Goal: Use online tool/utility: Use online tool/utility

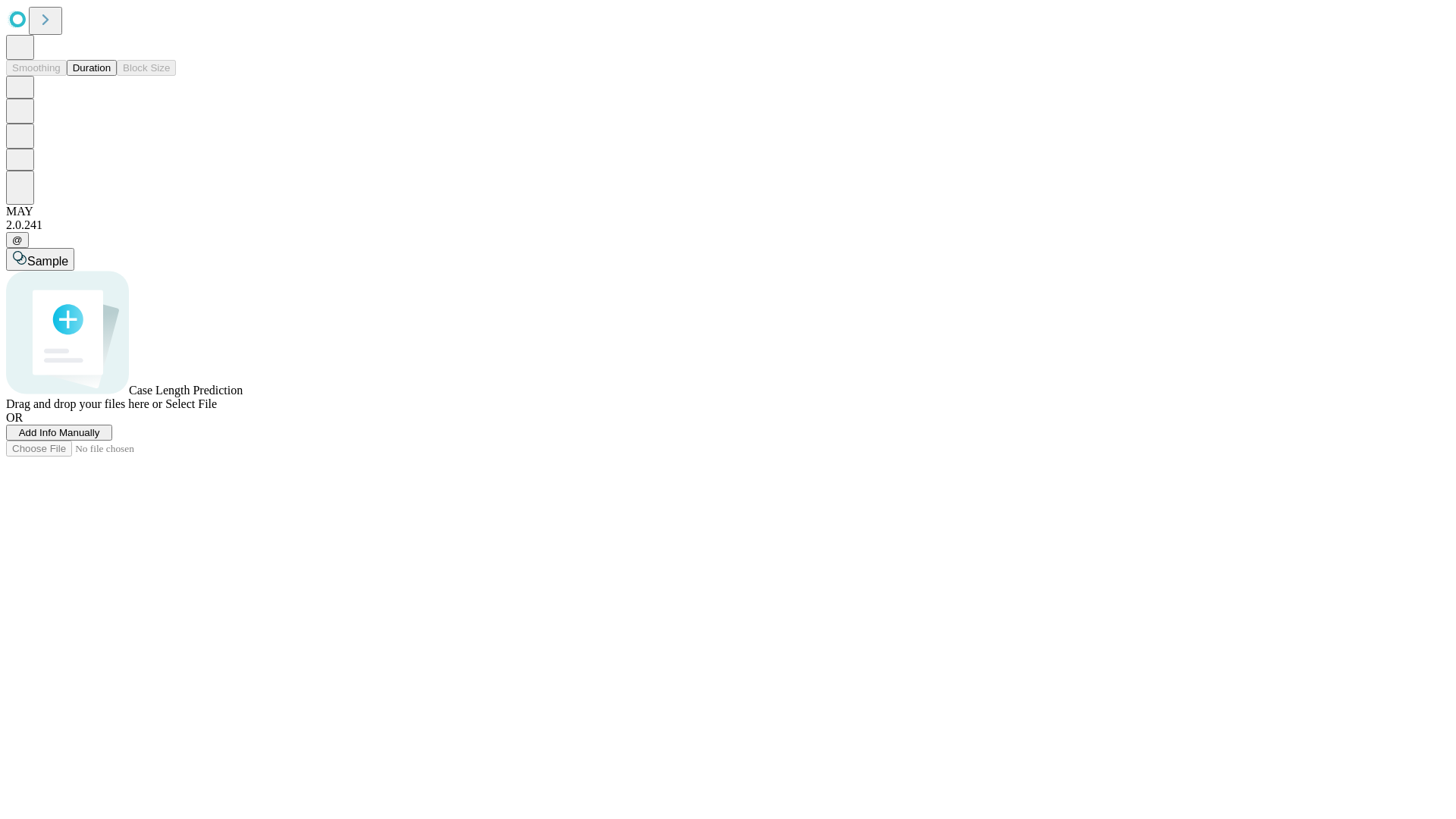
click at [111, 76] on button "Duration" at bounding box center [92, 68] width 50 height 16
click at [217, 410] on span "Select File" at bounding box center [191, 404] width 52 height 13
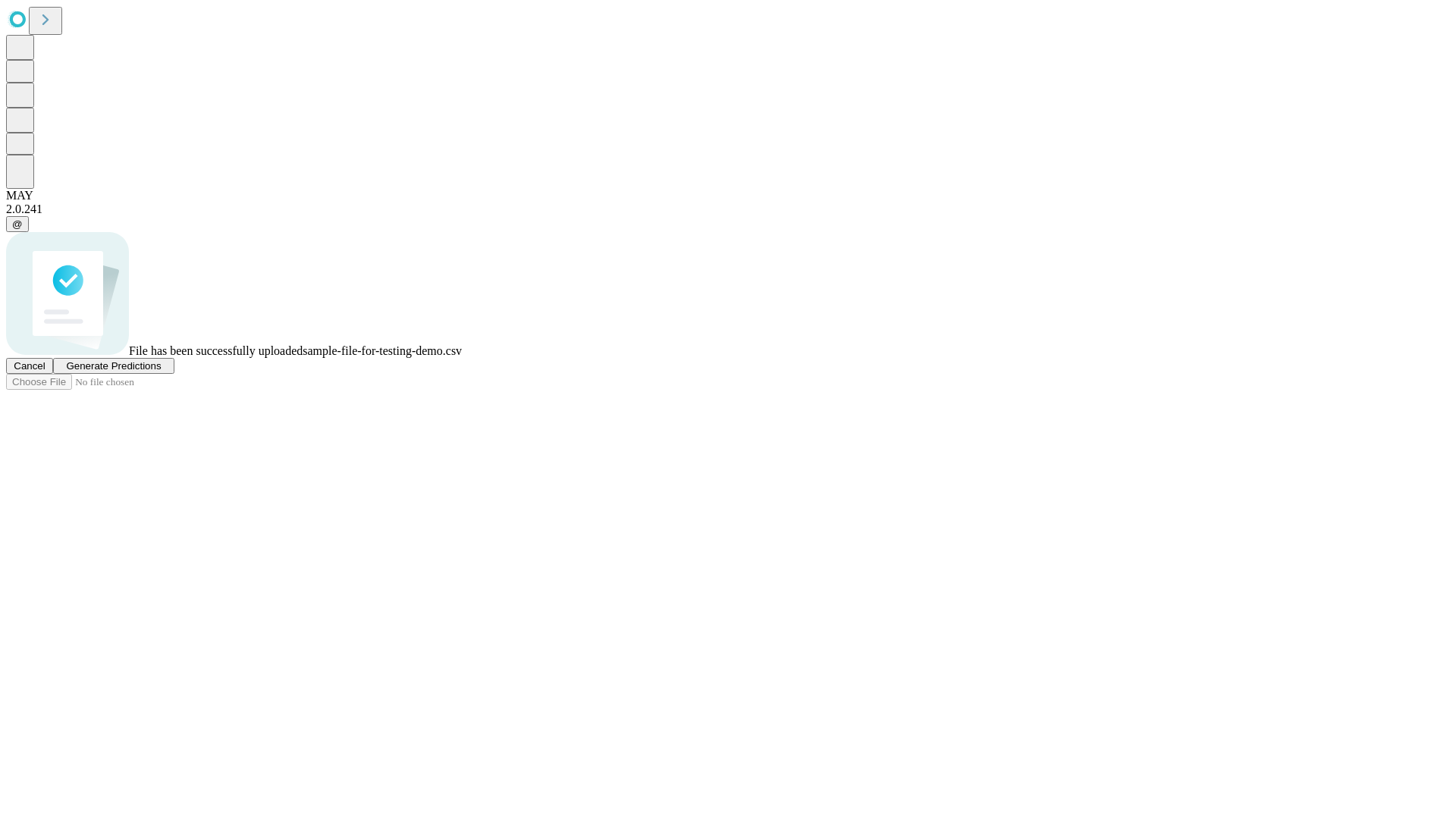
click at [161, 371] on span "Generate Predictions" at bounding box center [113, 366] width 95 height 11
